Goal: Register for event/course

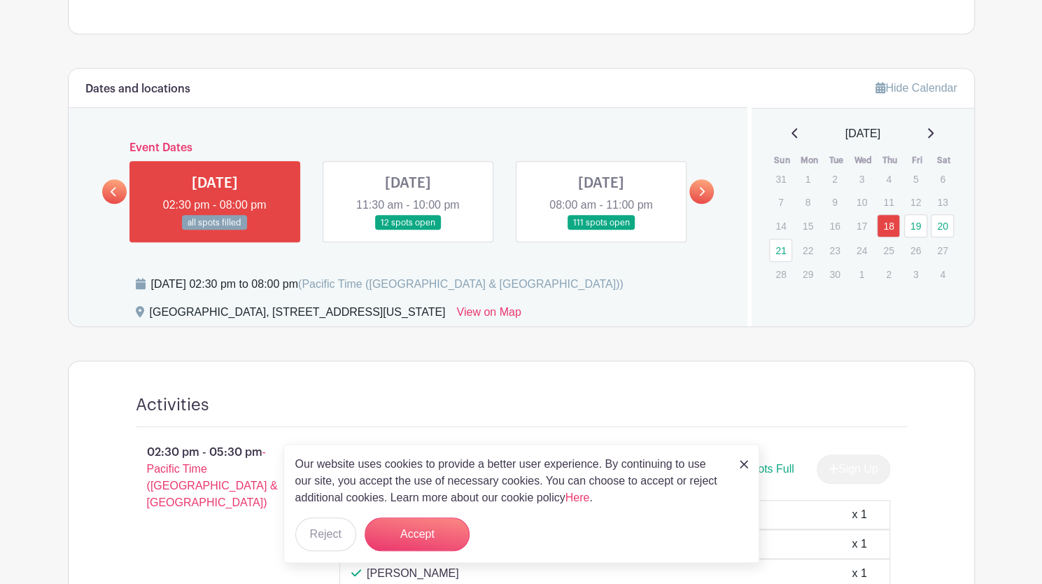
scroll to position [593, 0]
click at [601, 230] on link at bounding box center [601, 230] width 0 height 0
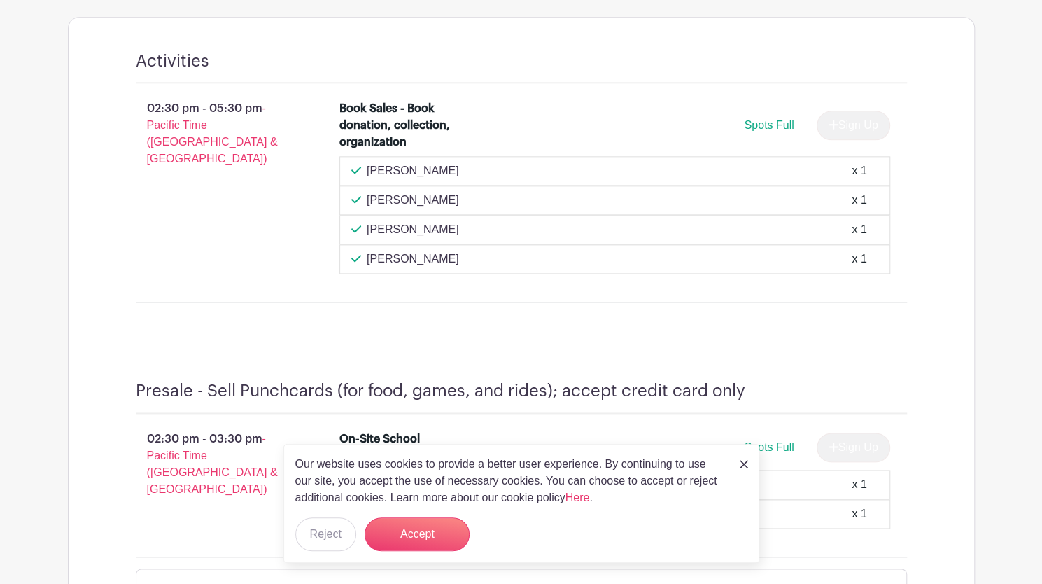
scroll to position [937, 0]
click at [439, 468] on button "Accept" at bounding box center [417, 534] width 105 height 34
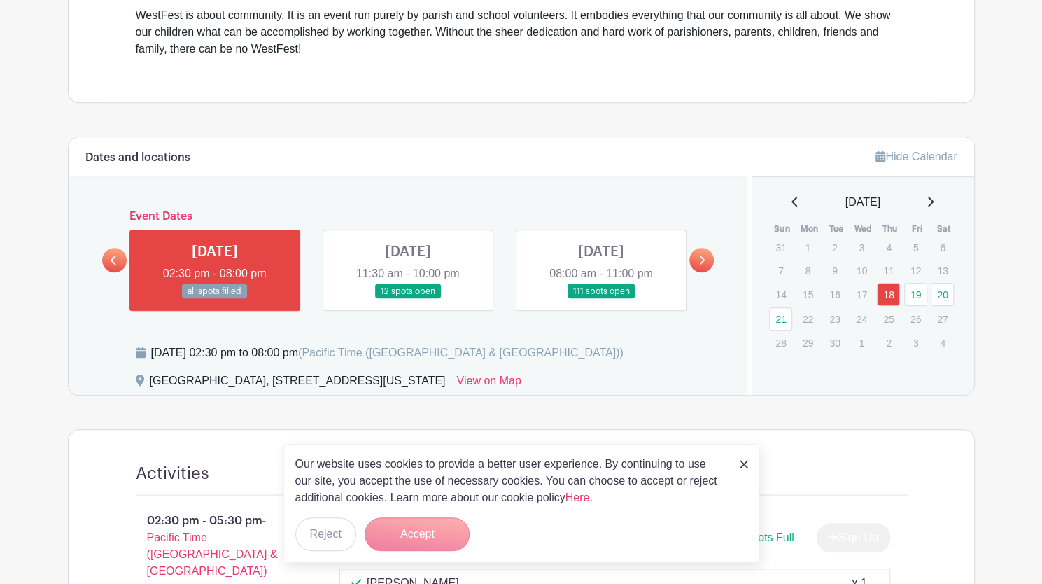
scroll to position [523, 0]
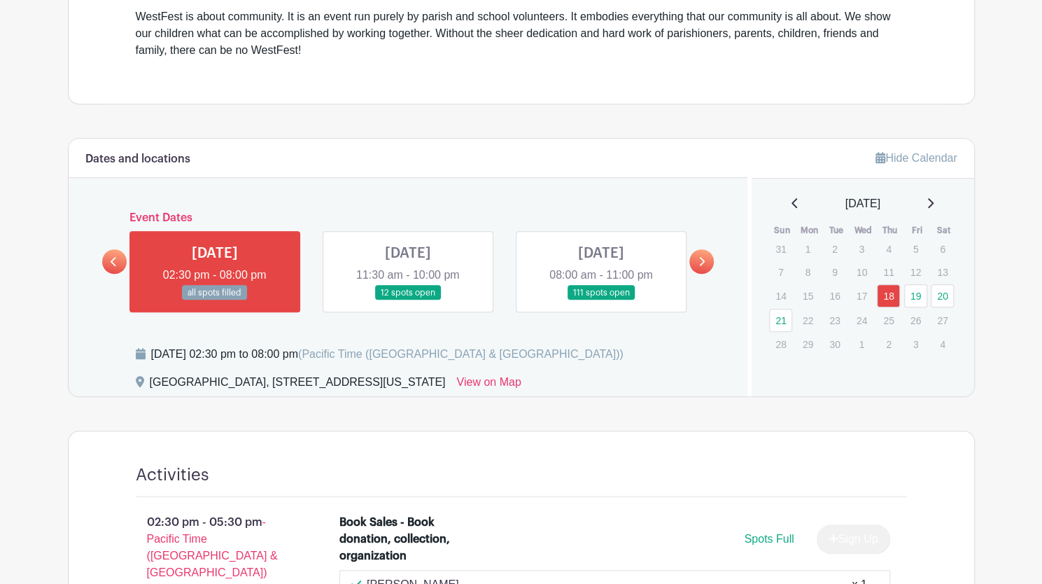
click at [601, 300] on link at bounding box center [601, 300] width 0 height 0
click at [705, 256] on link at bounding box center [701, 261] width 24 height 24
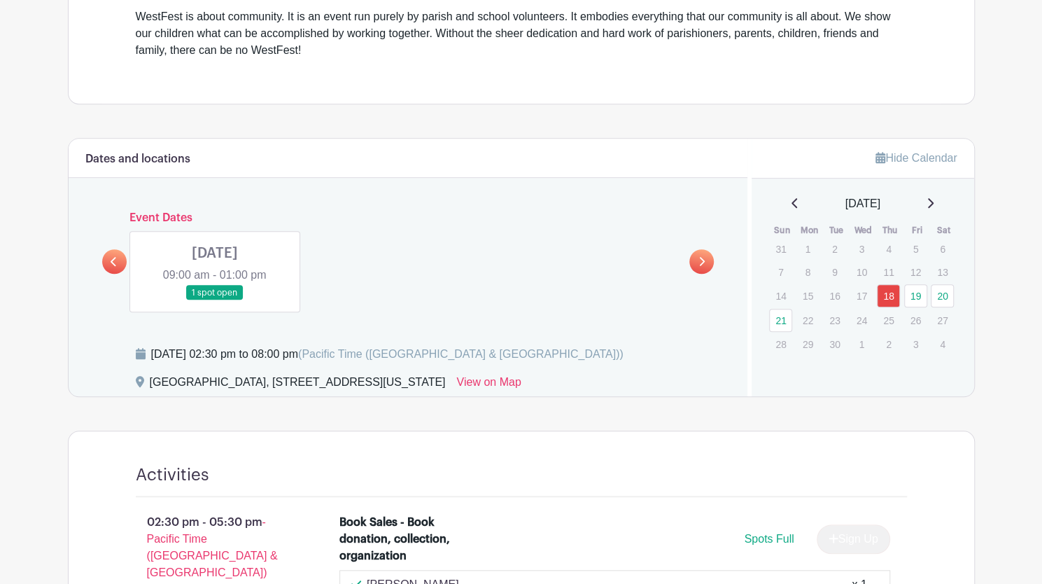
click at [91, 253] on div "Dates and locations Event Dates THU Sep 18, 2025 02:30 pm - 08:00 pm all spots …" at bounding box center [409, 267] width 680 height 257
click at [118, 265] on link at bounding box center [114, 261] width 24 height 24
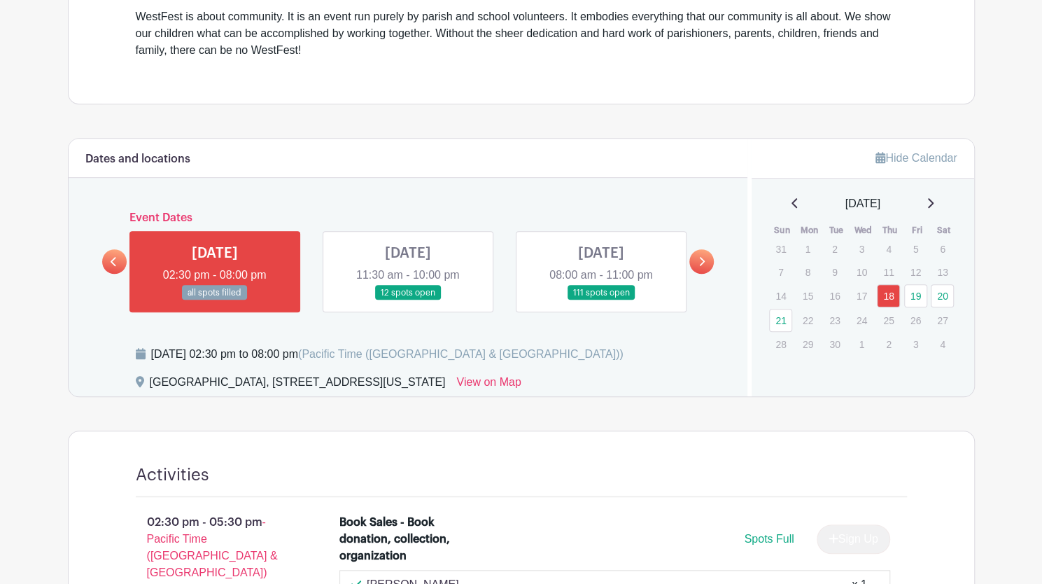
click at [601, 300] on link at bounding box center [601, 300] width 0 height 0
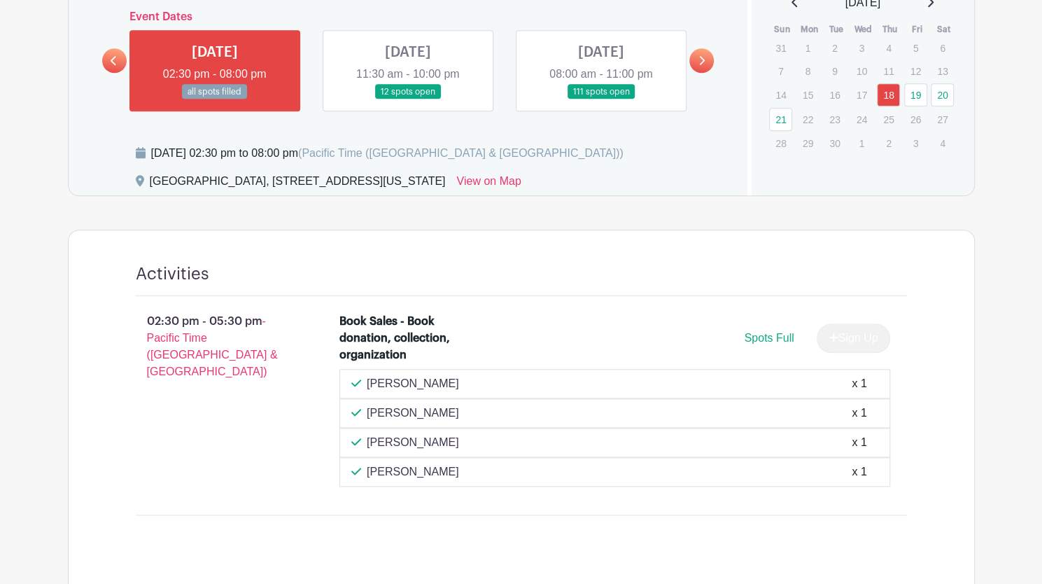
scroll to position [731, 0]
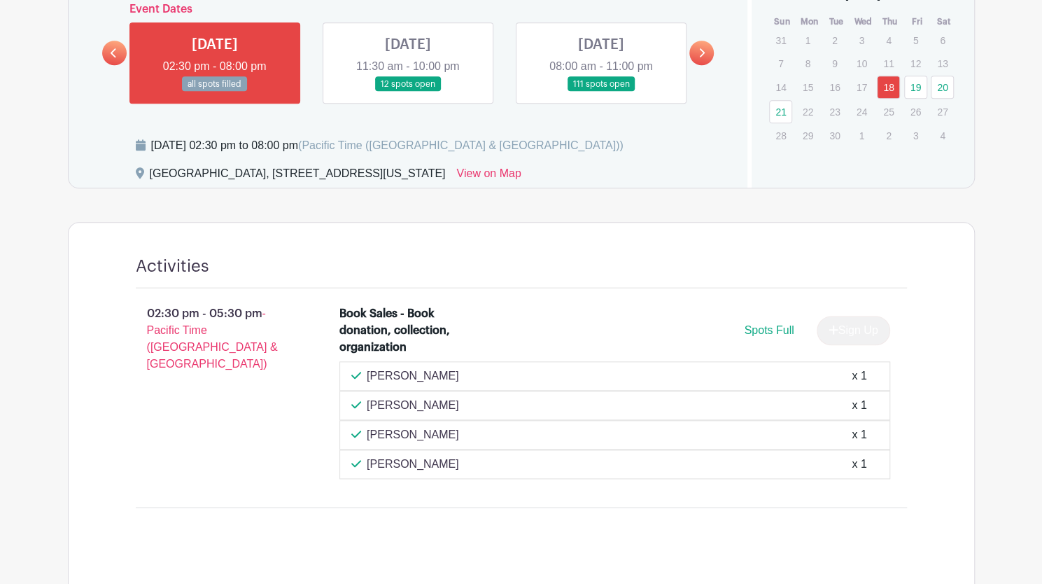
click at [408, 92] on link at bounding box center [408, 92] width 0 height 0
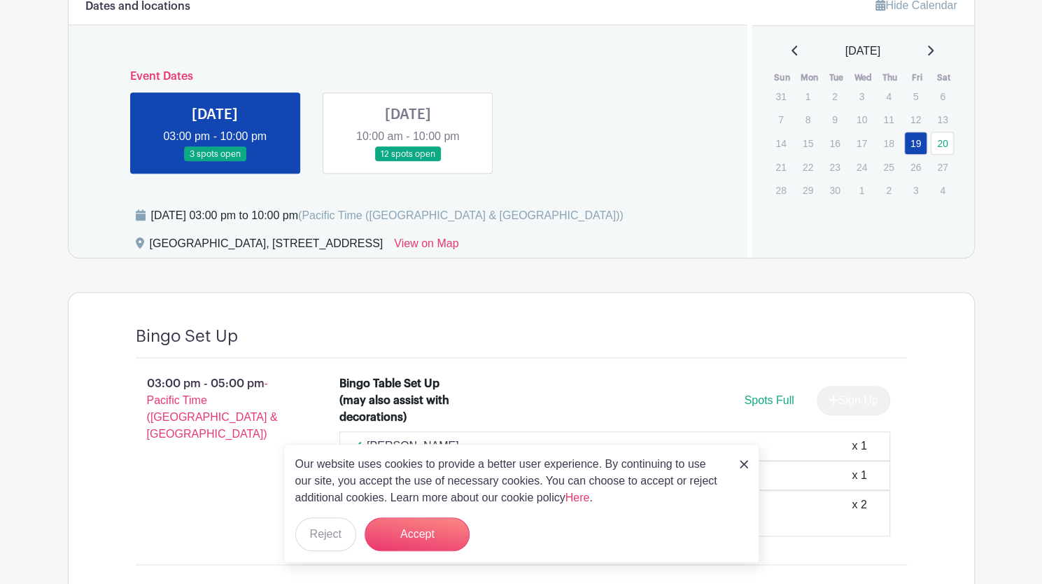
scroll to position [581, 0]
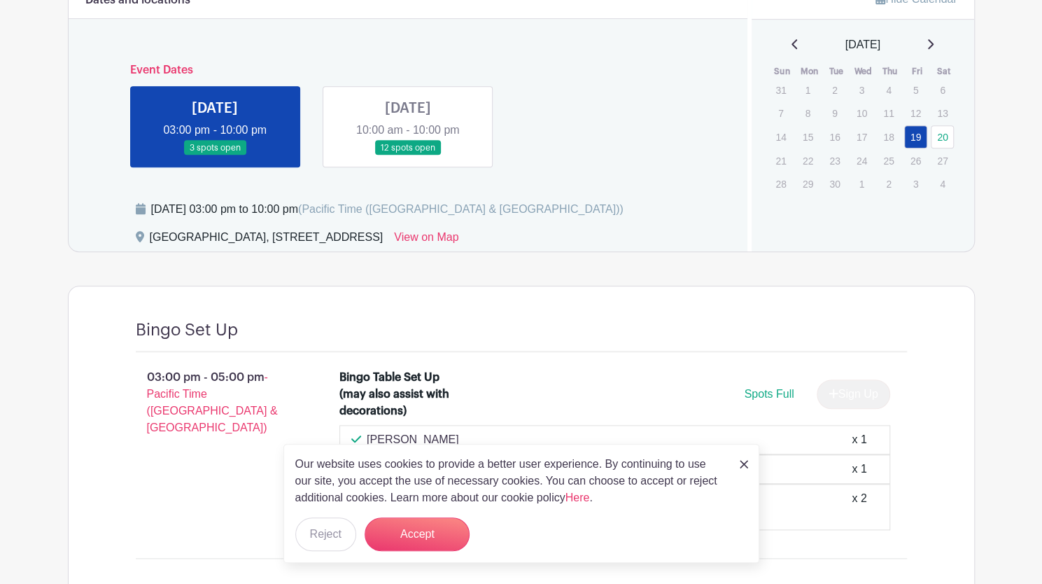
click at [740, 465] on img at bounding box center [744, 464] width 8 height 8
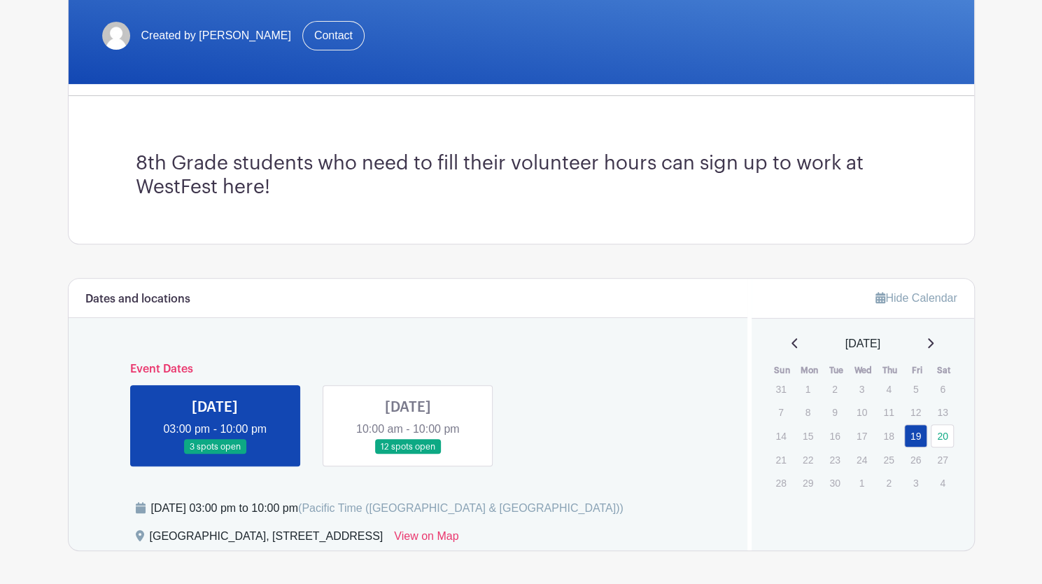
scroll to position [393, 0]
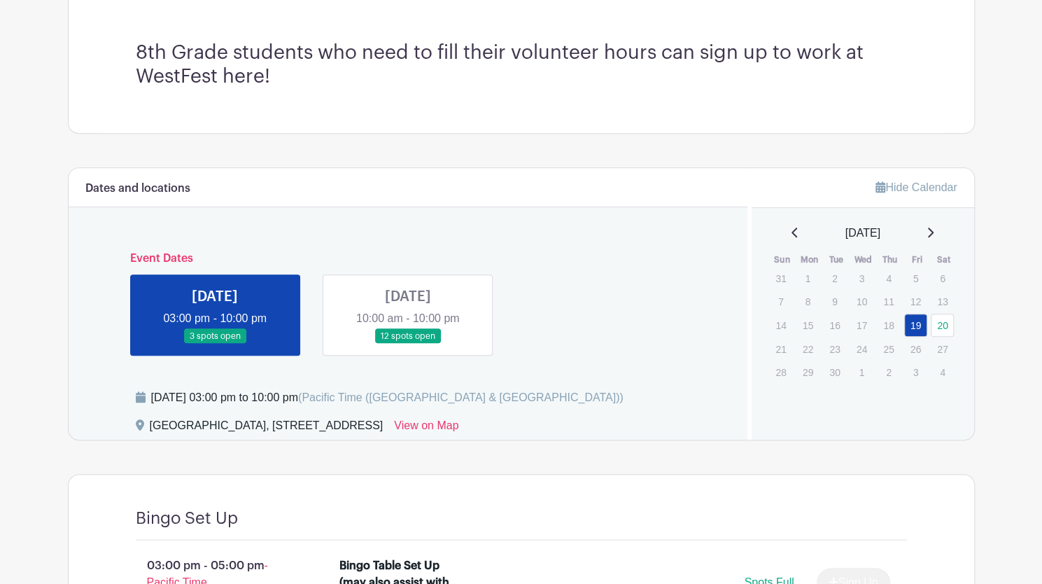
click at [408, 344] on link at bounding box center [408, 344] width 0 height 0
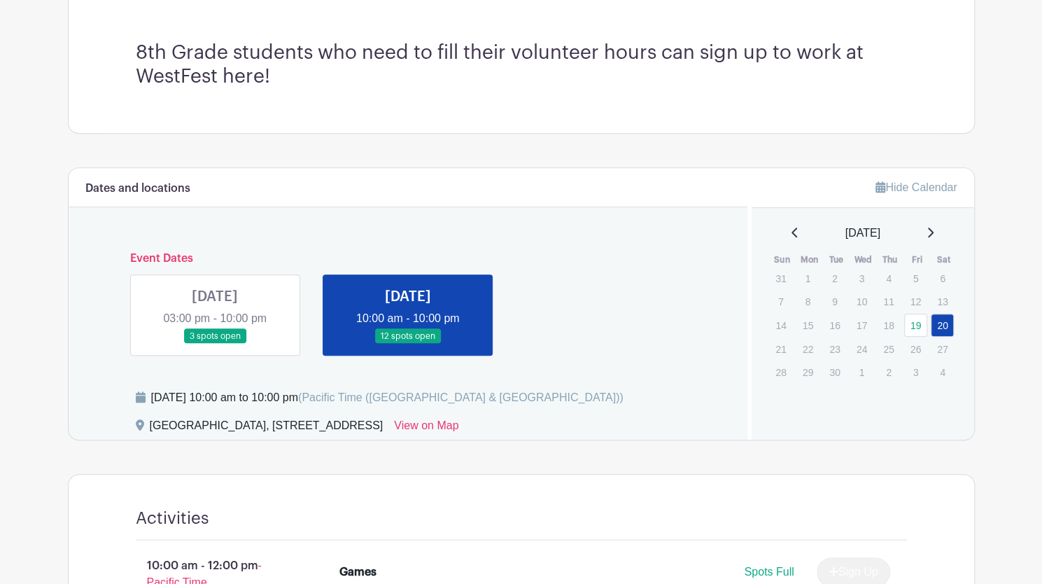
click at [408, 344] on link at bounding box center [408, 344] width 0 height 0
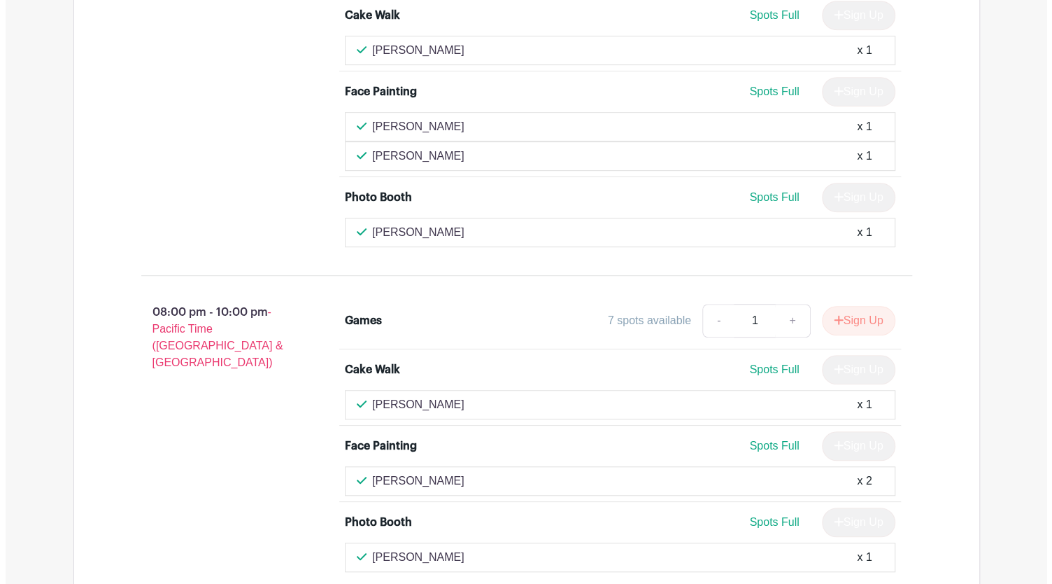
scroll to position [3460, 0]
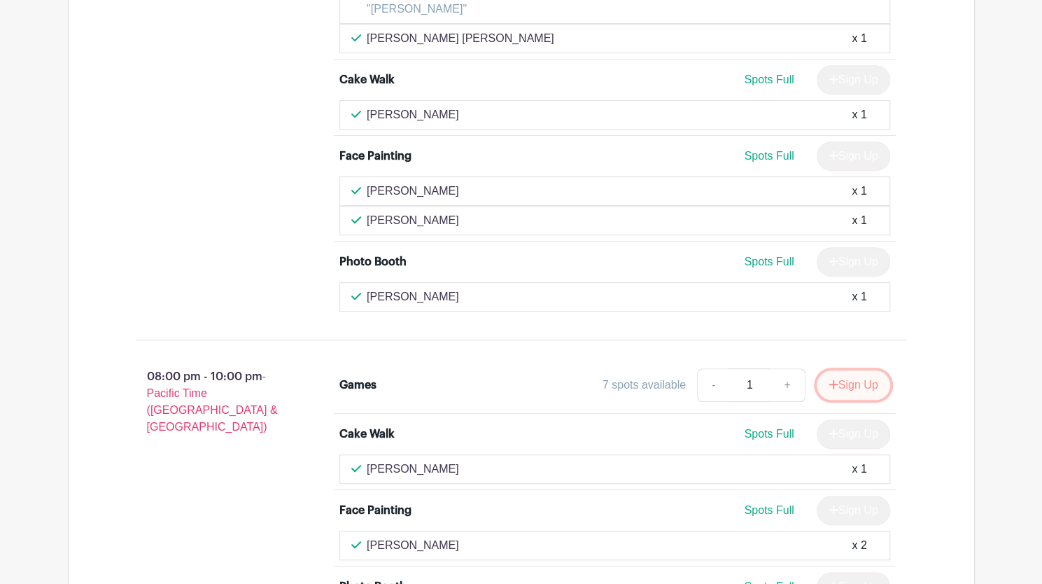
click at [843, 370] on button "Sign Up" at bounding box center [853, 384] width 73 height 29
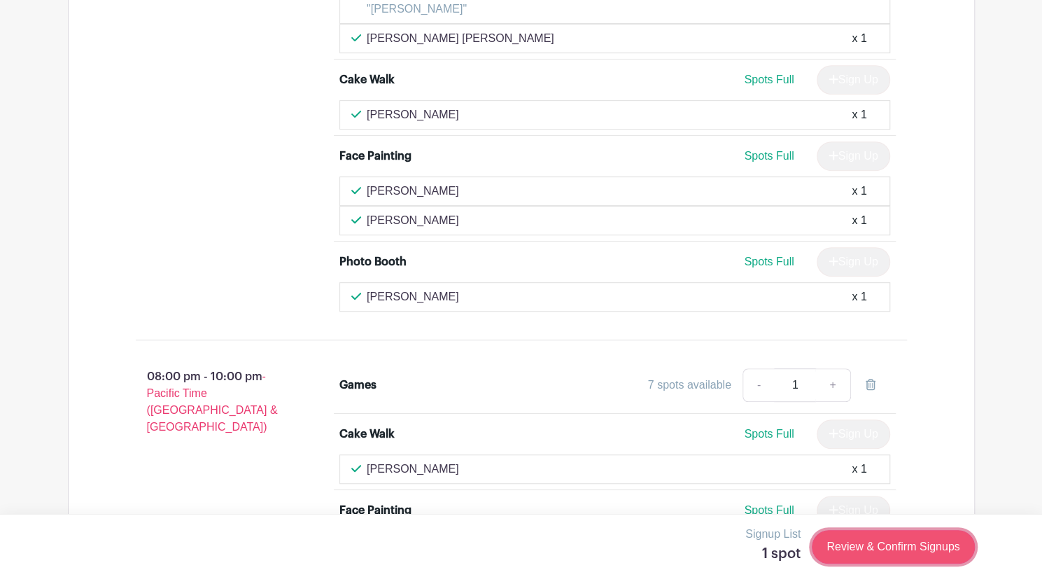
click at [873, 549] on link "Review & Confirm Signups" at bounding box center [893, 547] width 162 height 34
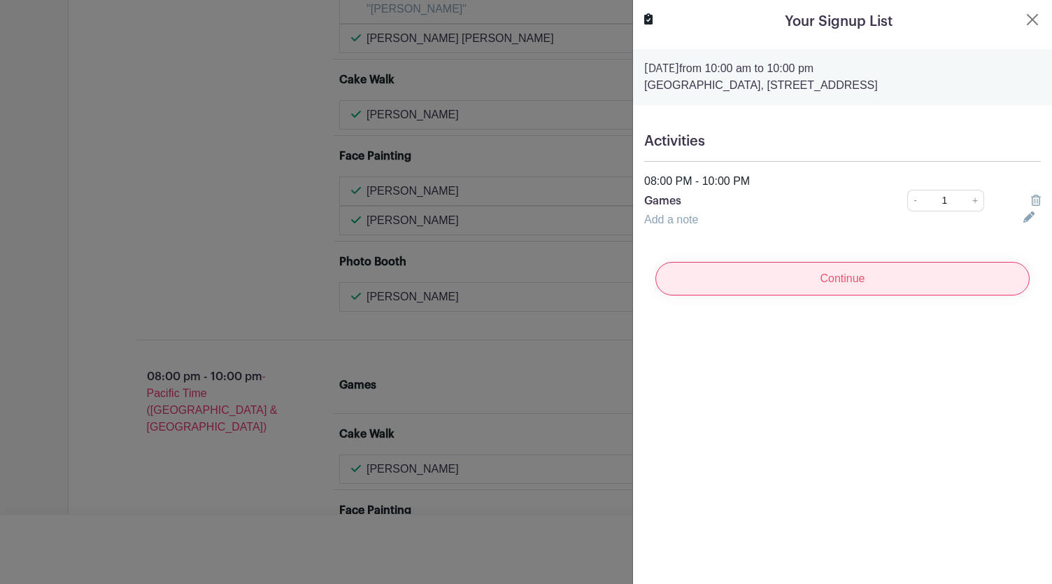
click at [910, 276] on input "Continue" at bounding box center [843, 279] width 374 height 34
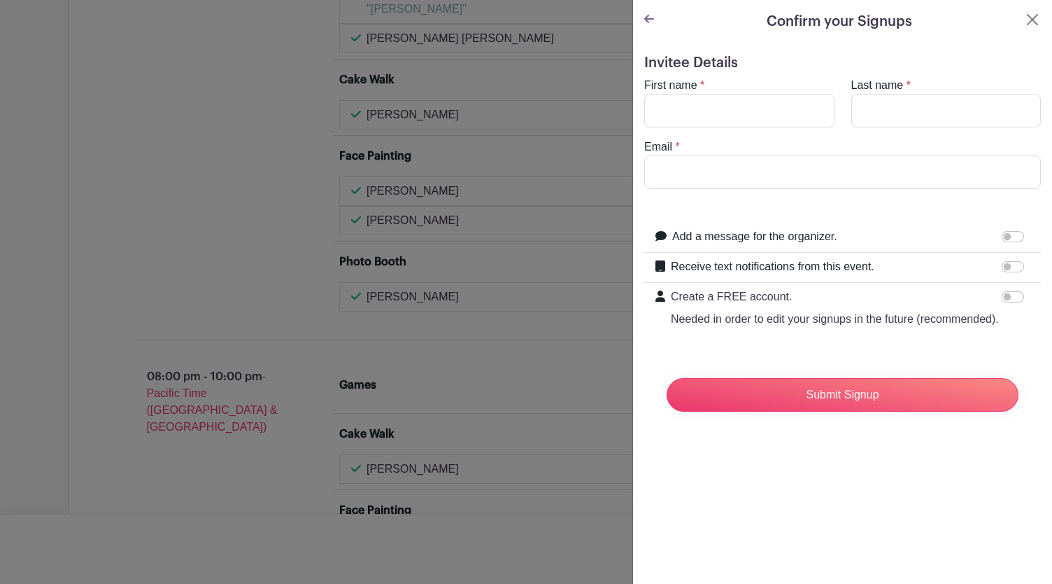
click at [740, 83] on div "First name *" at bounding box center [739, 102] width 207 height 50
click at [735, 101] on input "First name" at bounding box center [740, 111] width 190 height 34
type input "Ellie"
type input "Smith"
type input "echaten@gmail.com"
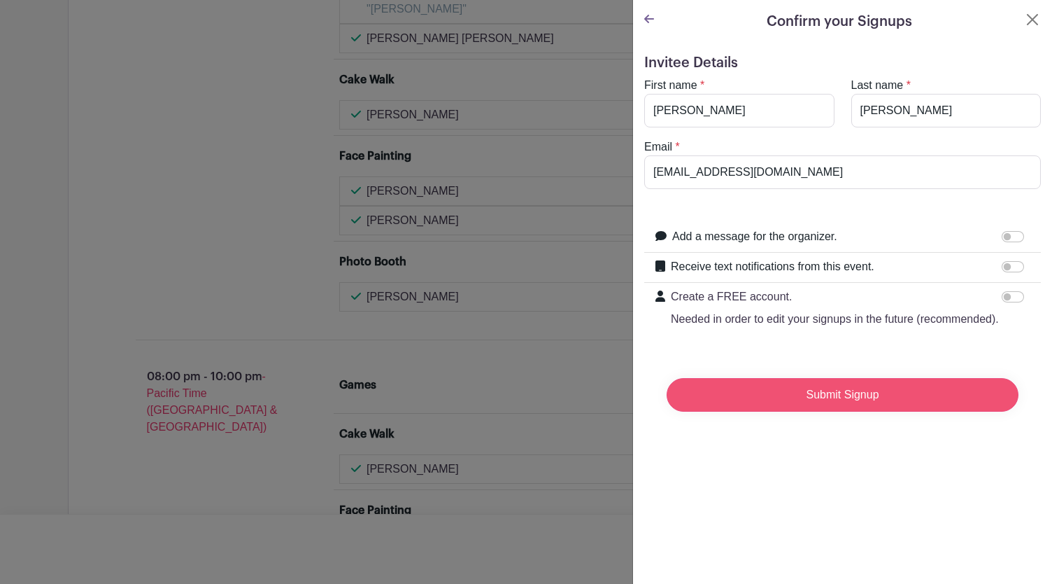
click at [757, 407] on input "Submit Signup" at bounding box center [843, 395] width 352 height 34
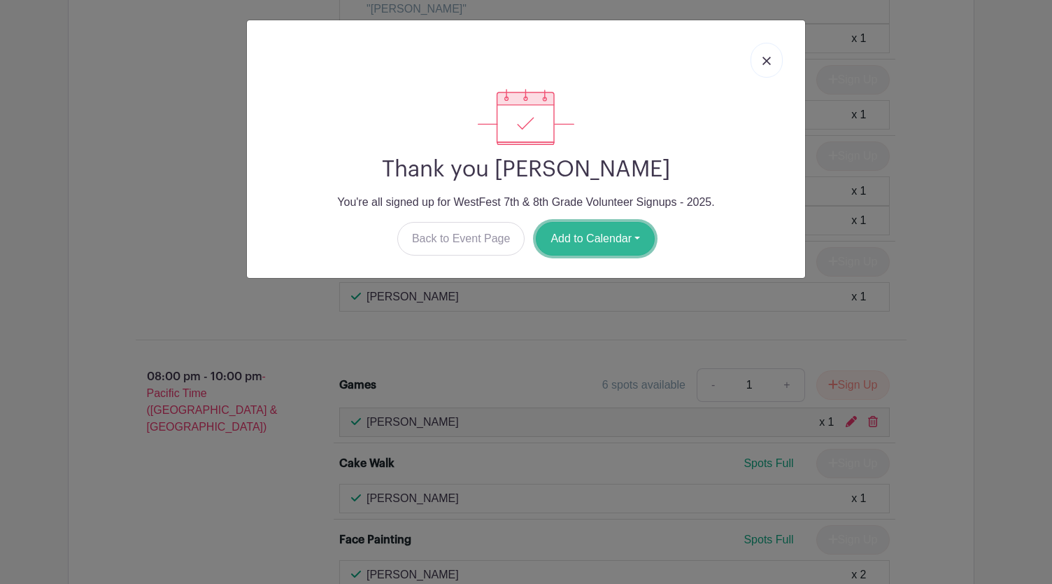
click at [605, 248] on button "Add to Calendar" at bounding box center [595, 239] width 119 height 34
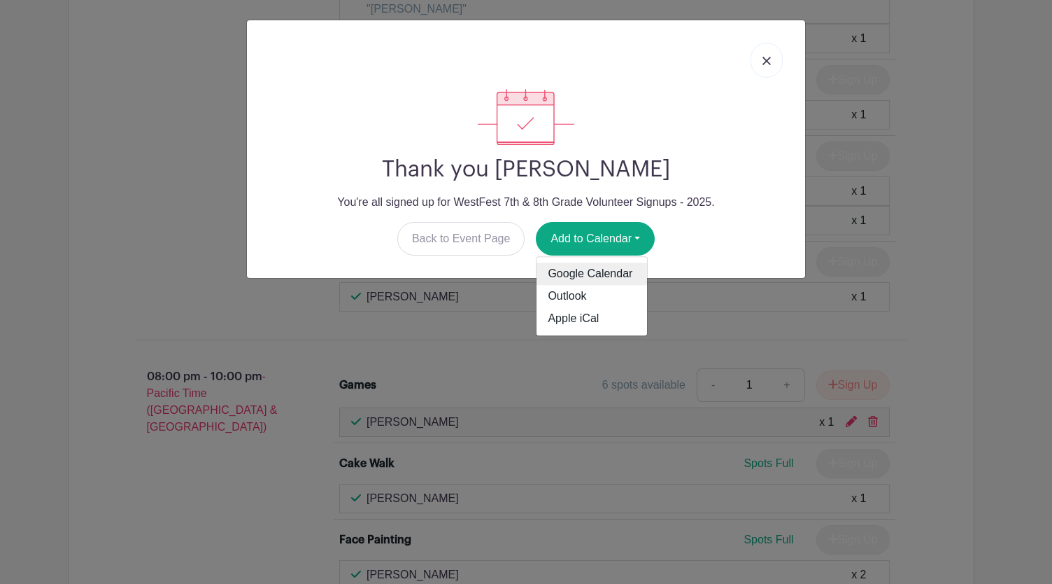
click at [603, 279] on link "Google Calendar" at bounding box center [592, 274] width 111 height 22
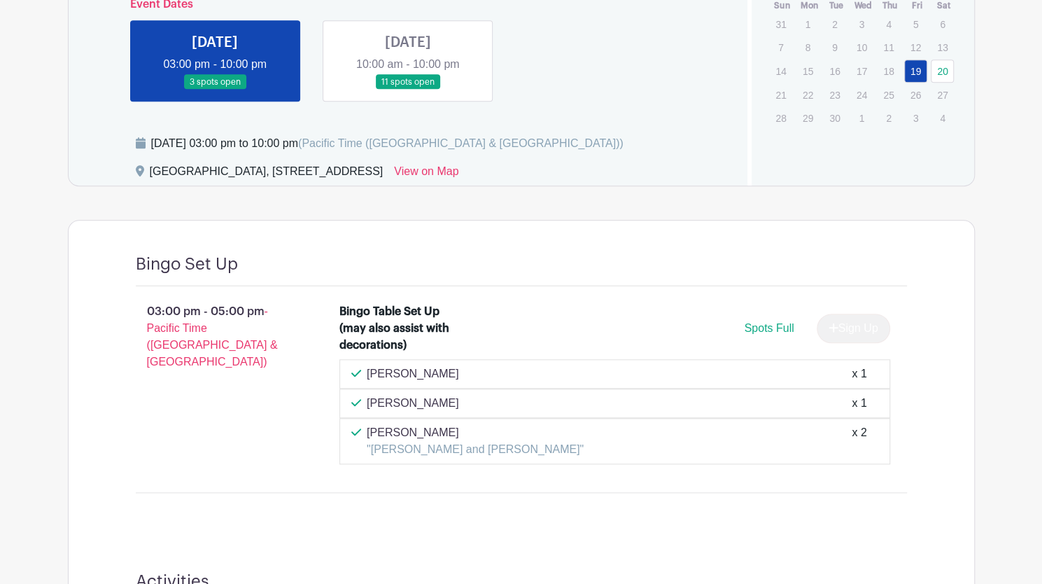
scroll to position [647, 0]
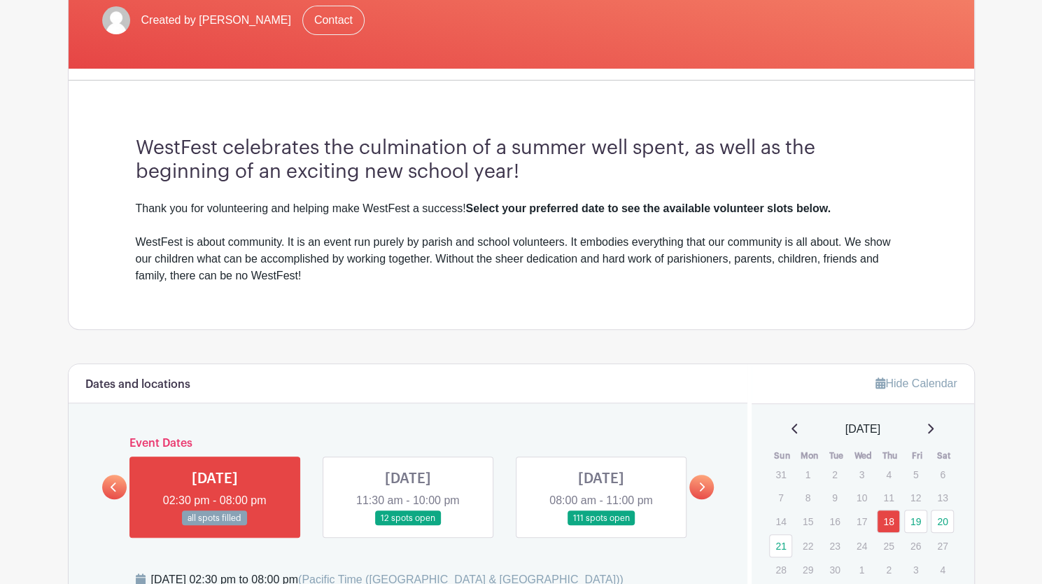
scroll to position [309, 0]
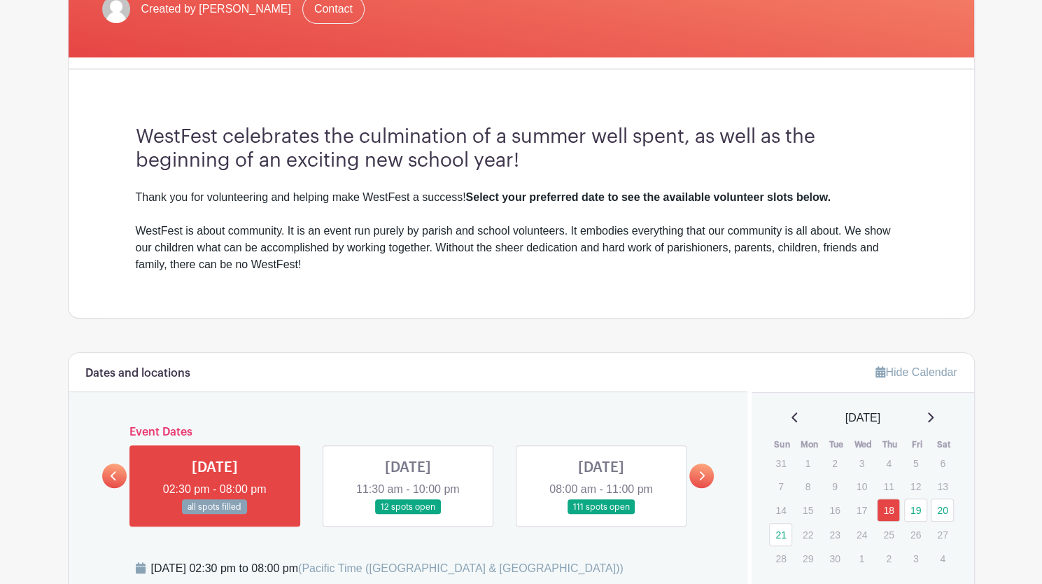
click at [601, 514] on link at bounding box center [601, 514] width 0 height 0
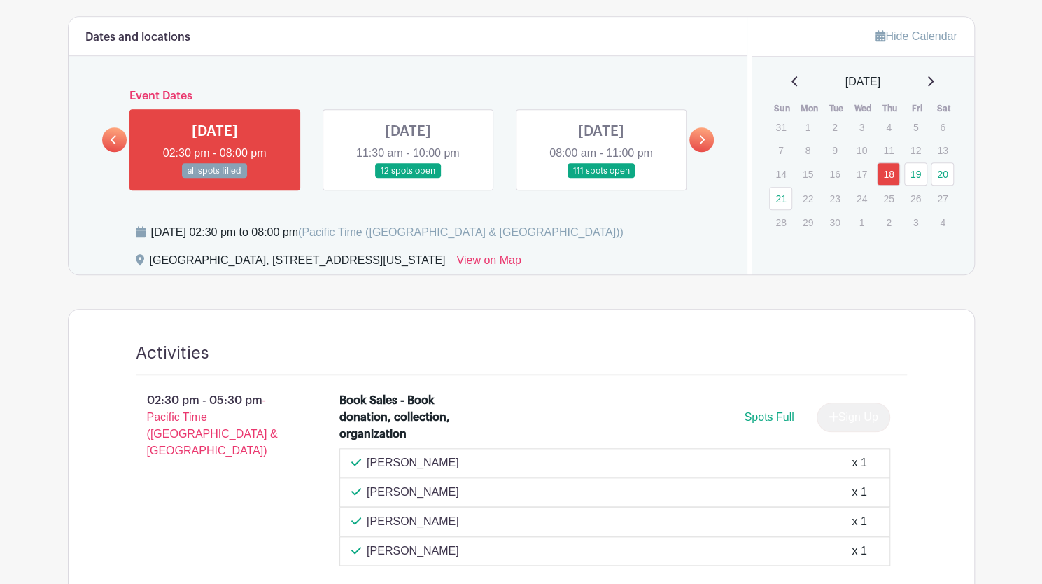
scroll to position [645, 0]
click at [601, 178] on link at bounding box center [601, 178] width 0 height 0
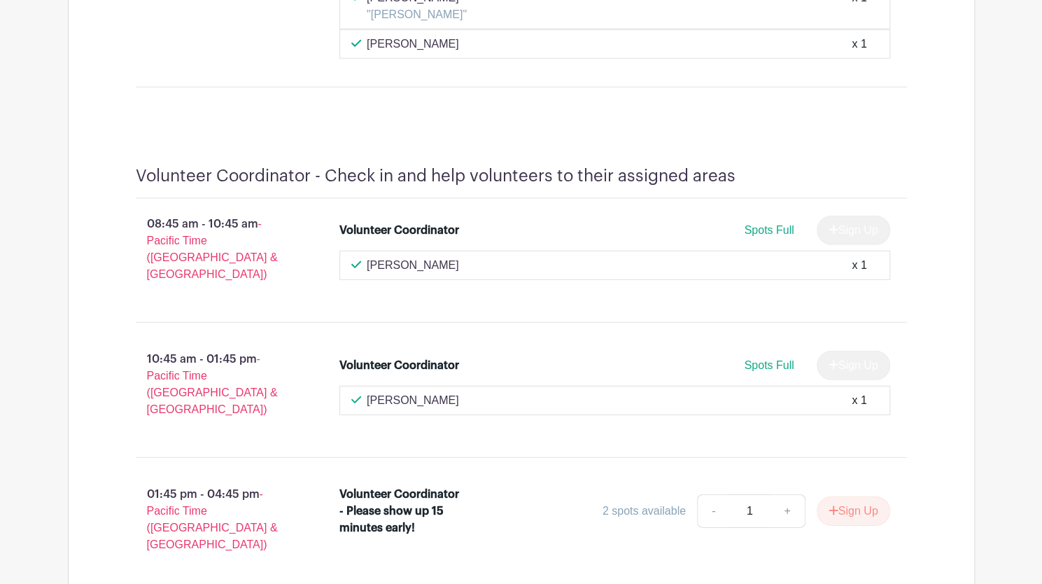
scroll to position [24058, 0]
